Goal: Transaction & Acquisition: Purchase product/service

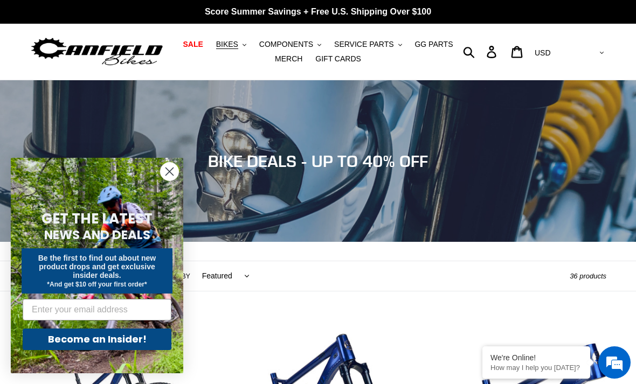
click at [225, 50] on button "BIKES .cls-1{fill:#231f20}" at bounding box center [231, 44] width 41 height 15
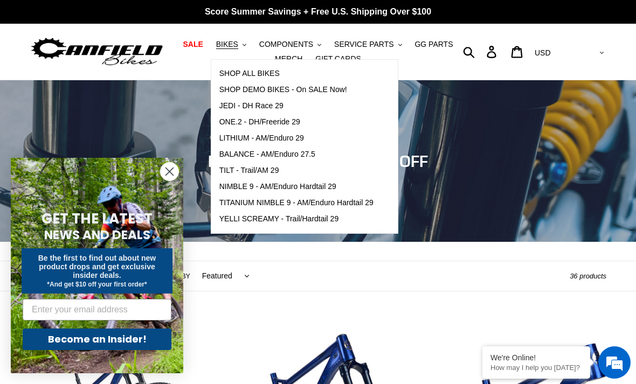
click at [239, 74] on span "SHOP ALL BIKES" at bounding box center [249, 73] width 60 height 9
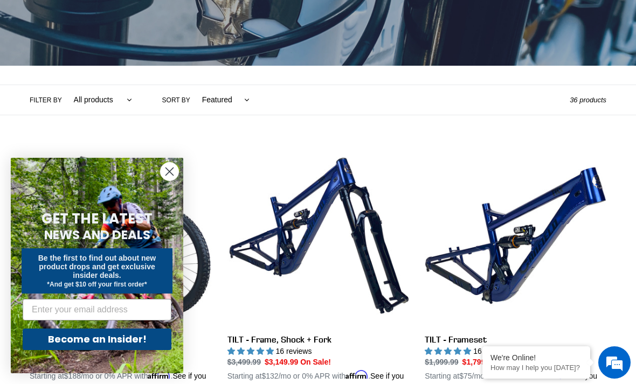
scroll to position [176, 0]
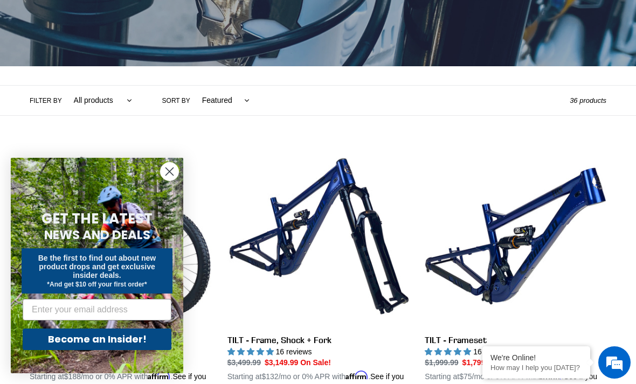
click at [168, 180] on circle "Close dialog" at bounding box center [170, 172] width 18 height 18
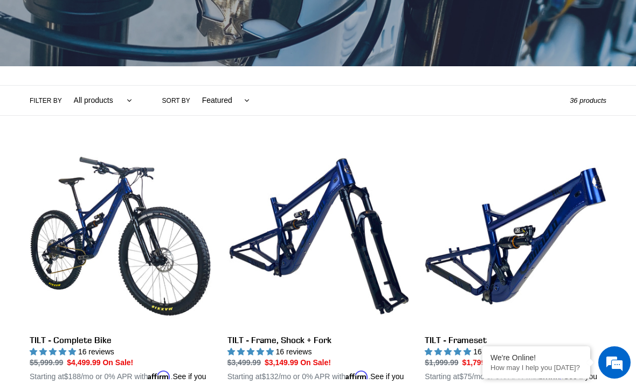
click at [209, 103] on select "Featured Best selling Alphabetically, A-Z Alphabetically, Z-A Price, low to hig…" at bounding box center [222, 101] width 61 height 30
select select "price-ascending"
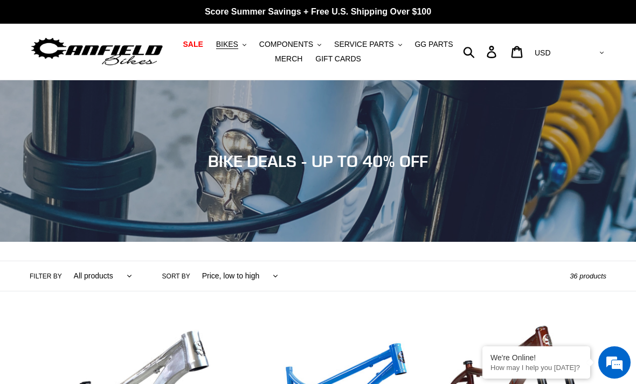
click at [227, 50] on button "BIKES .cls-1{fill:#231f20}" at bounding box center [231, 44] width 41 height 15
